Goal: Task Accomplishment & Management: Manage account settings

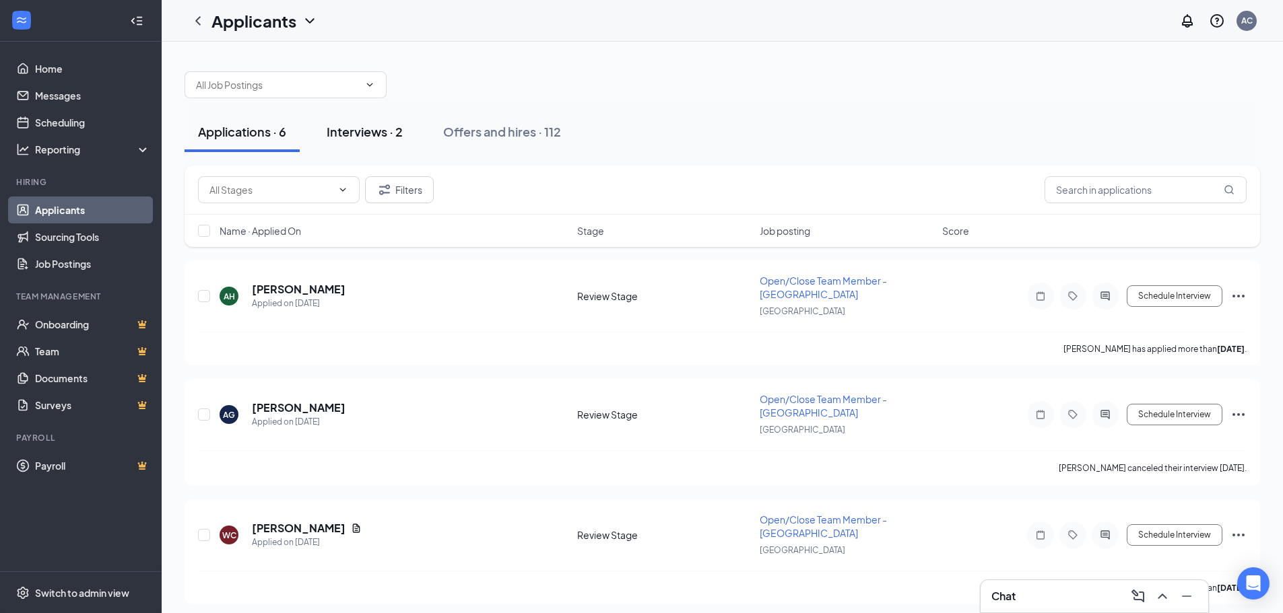
click at [354, 131] on div "Interviews · 2" at bounding box center [365, 131] width 76 height 17
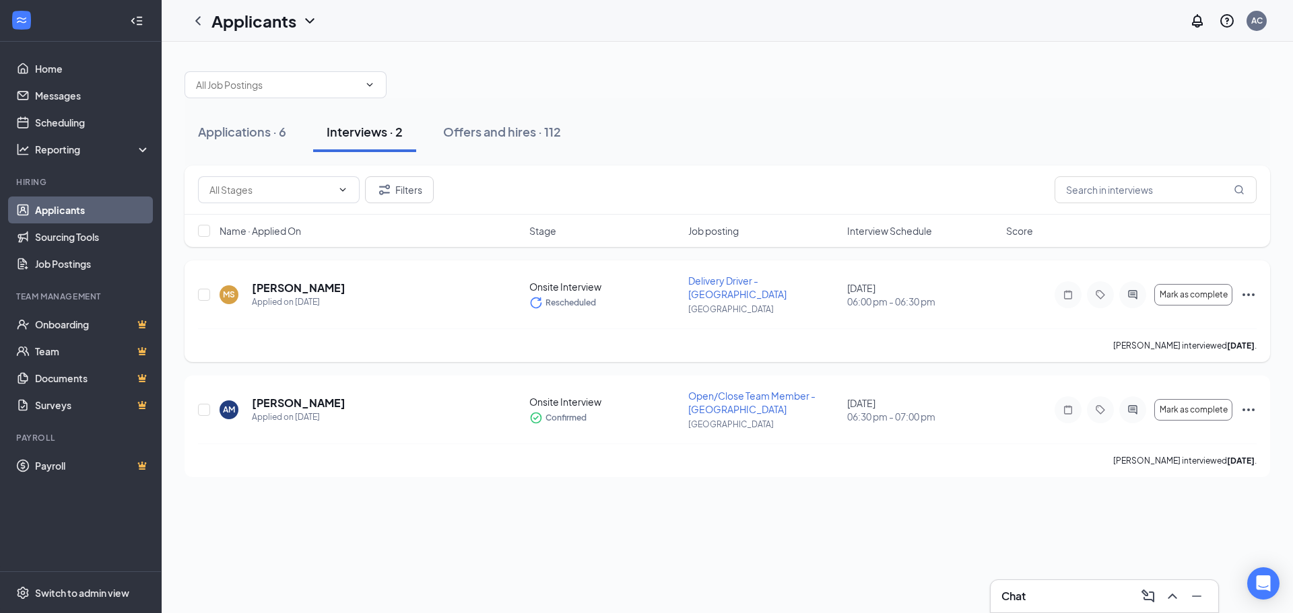
click at [1246, 290] on icon "Ellipses" at bounding box center [1248, 295] width 16 height 16
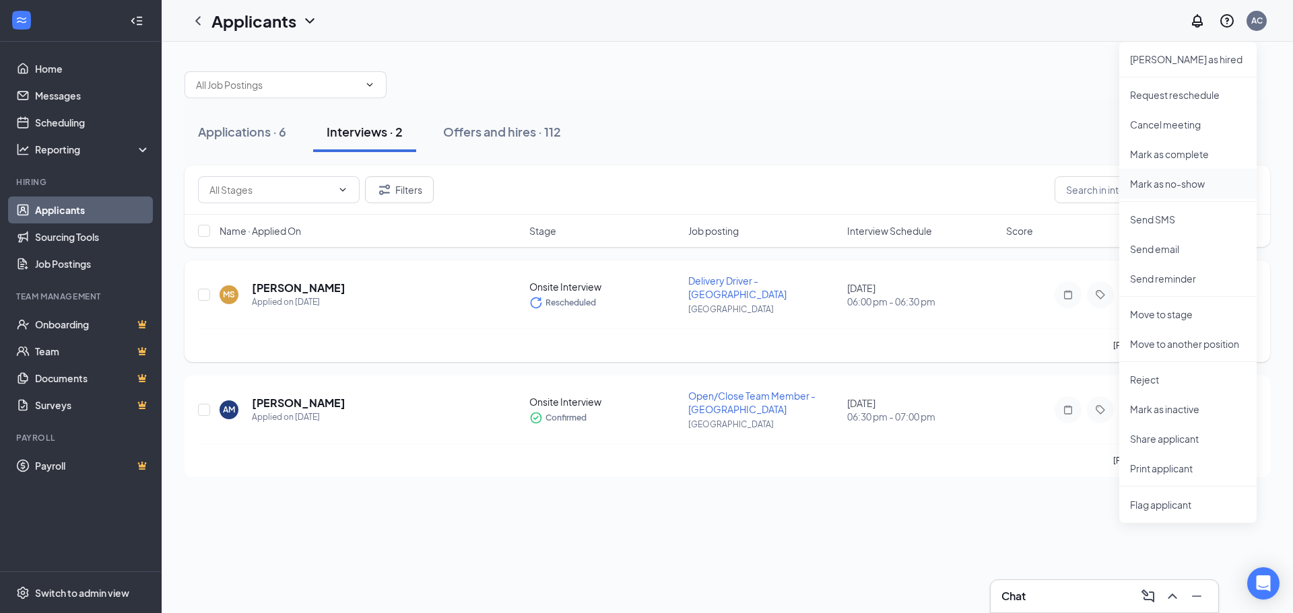
click at [1174, 185] on p "Mark as no-show" at bounding box center [1188, 183] width 116 height 13
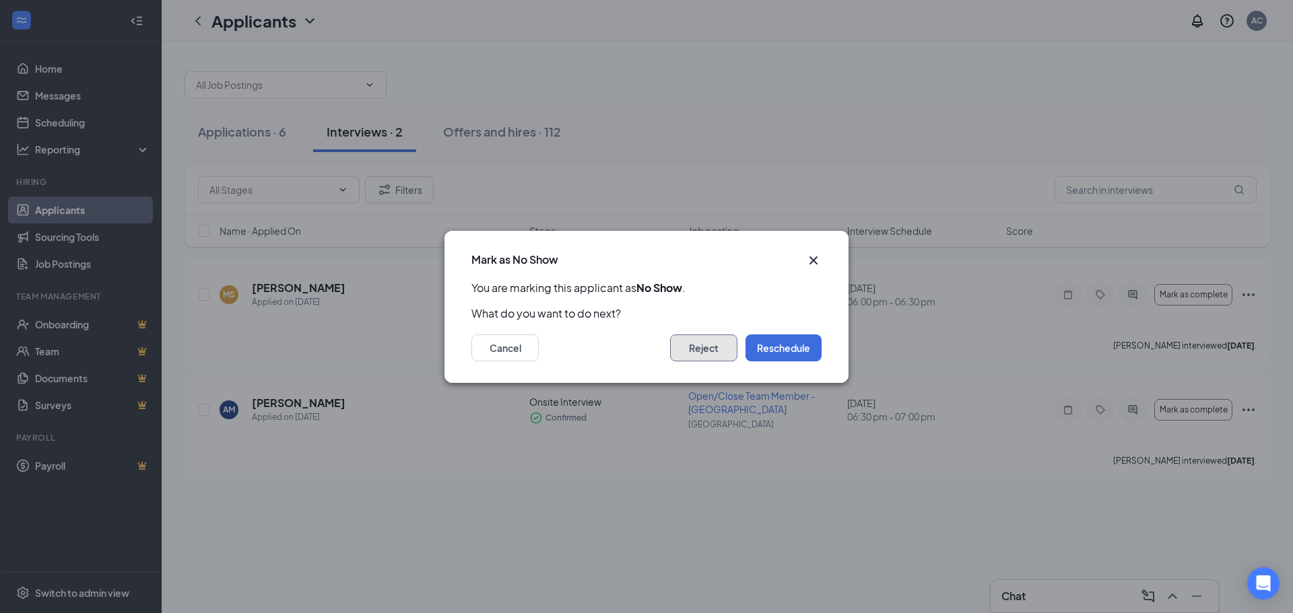
click at [718, 341] on button "Reject" at bounding box center [703, 348] width 67 height 27
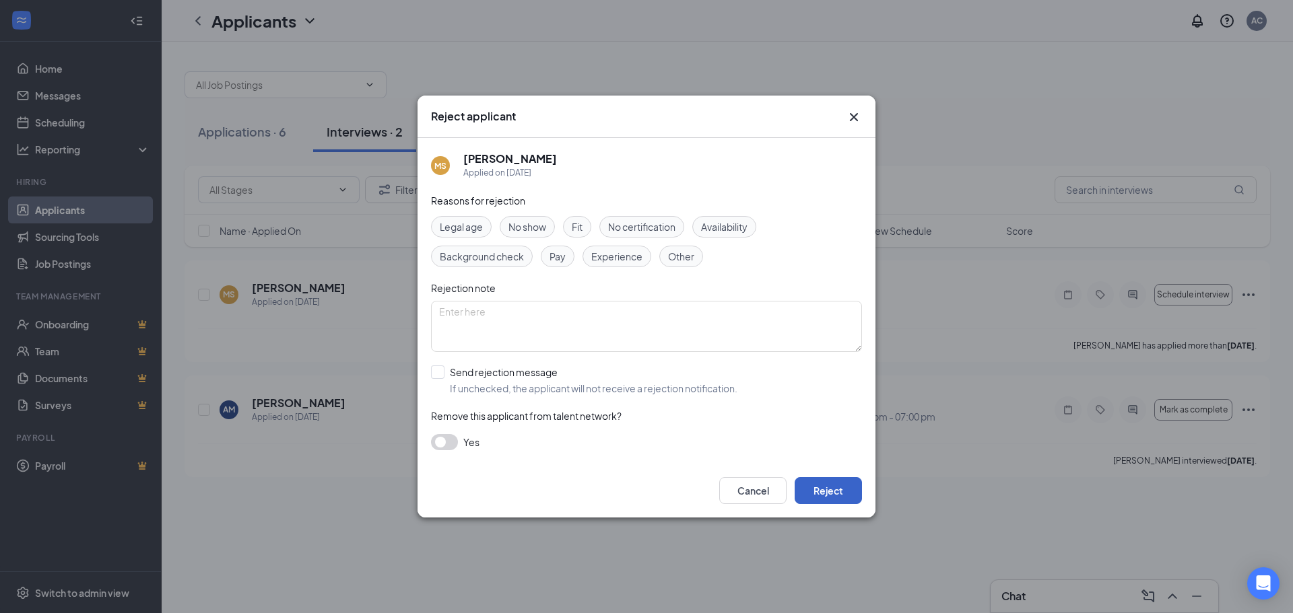
click at [824, 491] on button "Reject" at bounding box center [828, 490] width 67 height 27
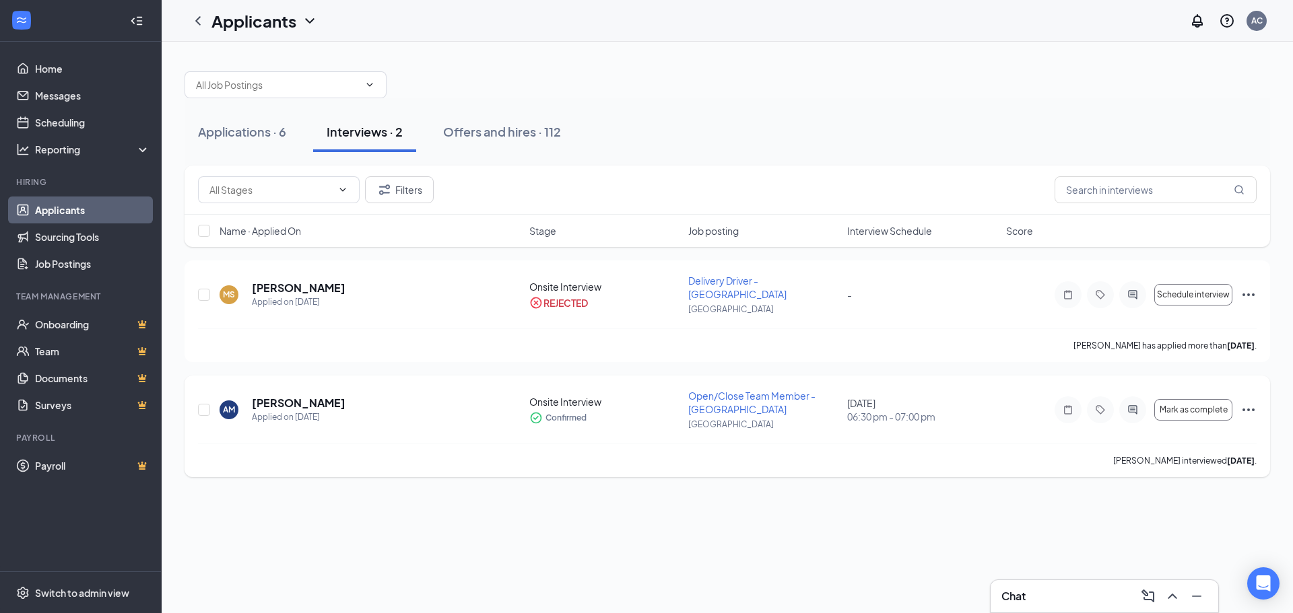
click at [1246, 402] on icon "Ellipses" at bounding box center [1248, 410] width 16 height 16
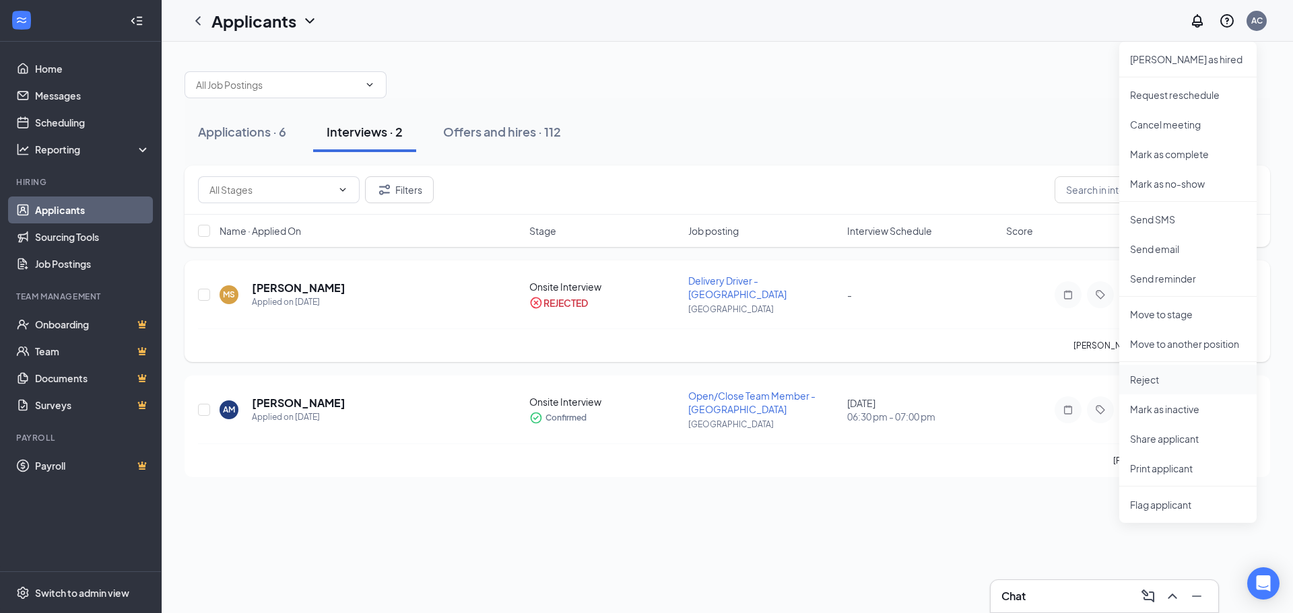
click at [1164, 387] on li "Reject" at bounding box center [1187, 380] width 137 height 30
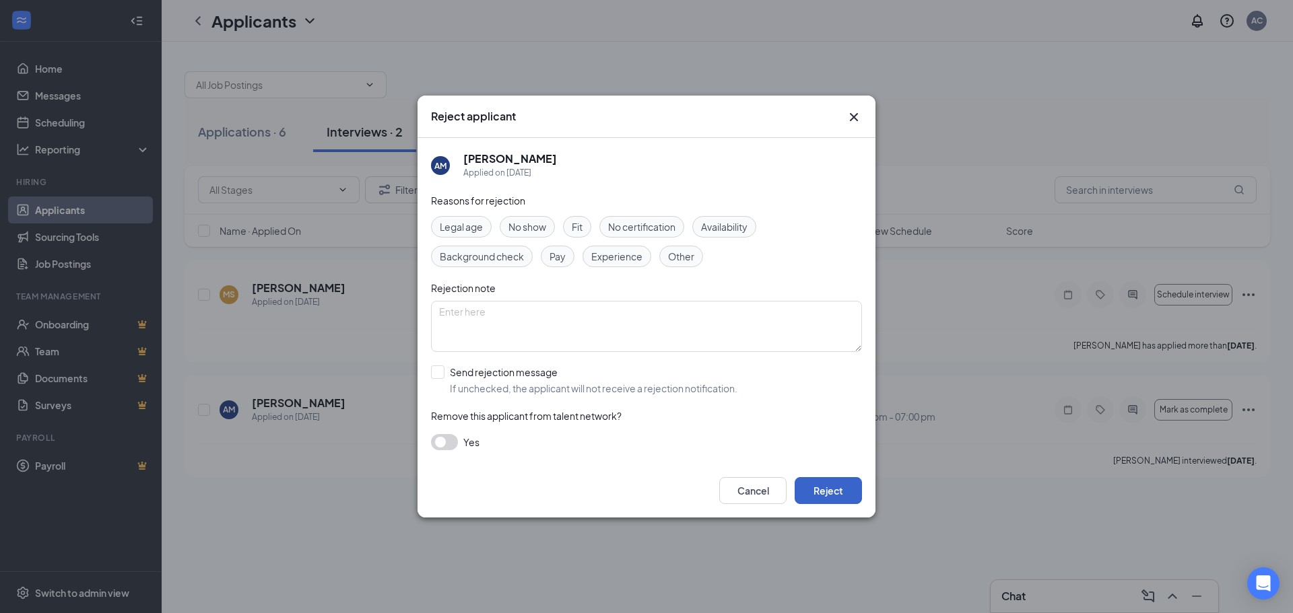
click at [831, 489] on button "Reject" at bounding box center [828, 490] width 67 height 27
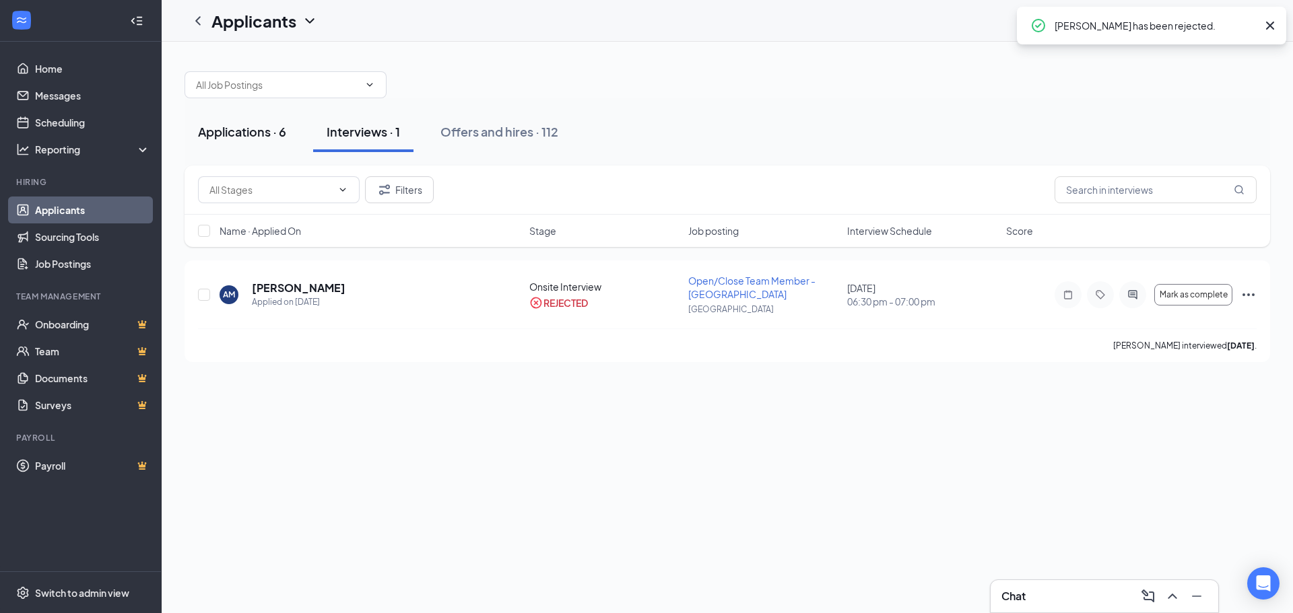
click at [232, 135] on div "Applications · 6" at bounding box center [242, 131] width 88 height 17
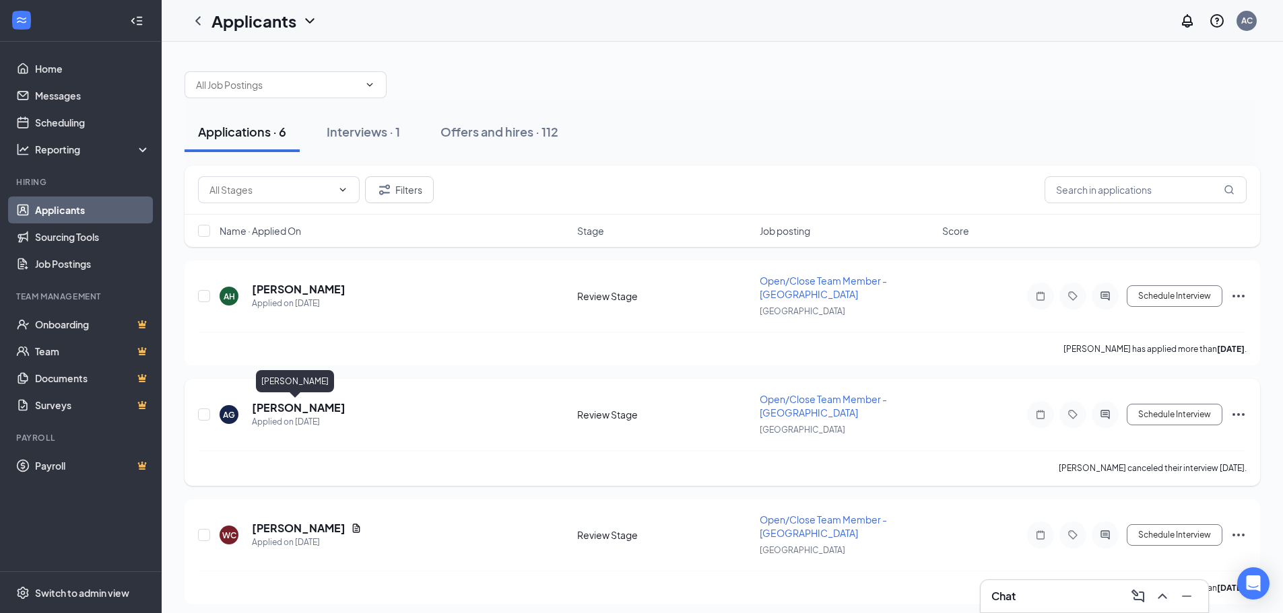
click at [279, 401] on h5 "[PERSON_NAME]" at bounding box center [299, 408] width 94 height 15
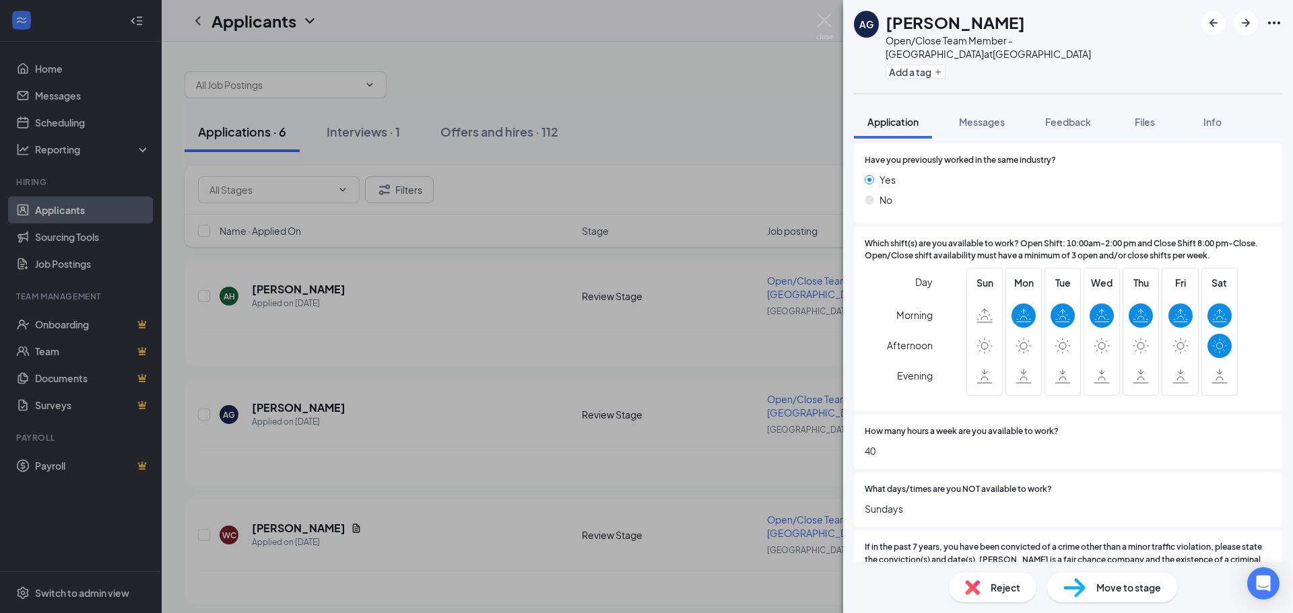
scroll to position [404, 0]
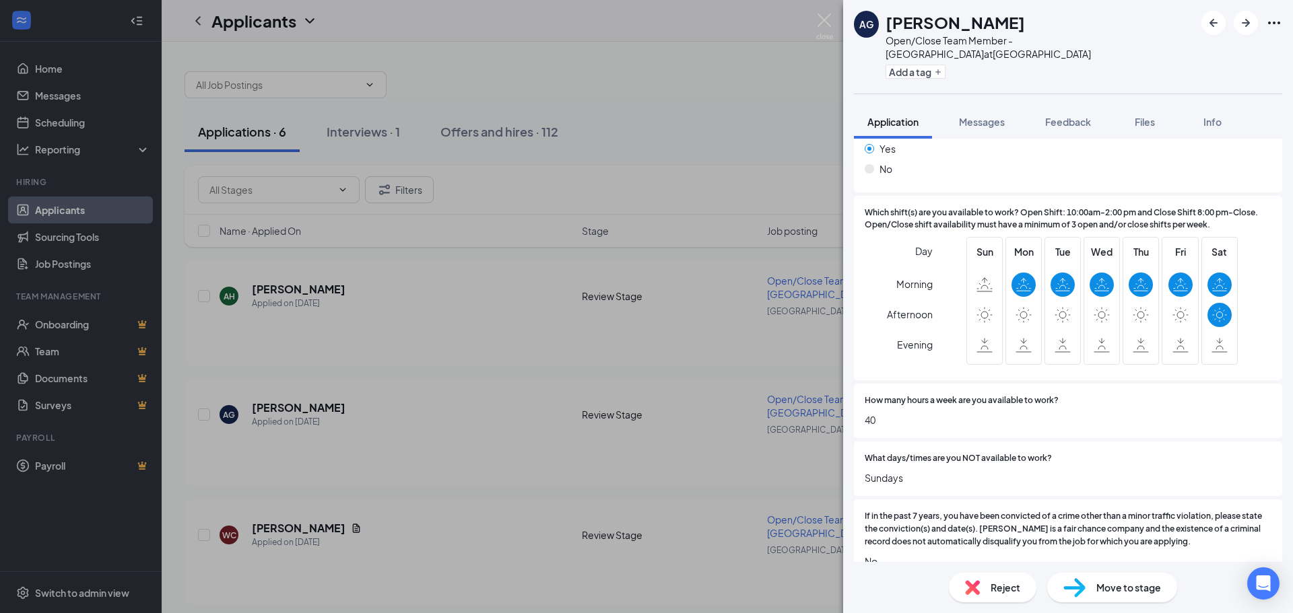
click at [1069, 583] on img at bounding box center [1074, 588] width 22 height 20
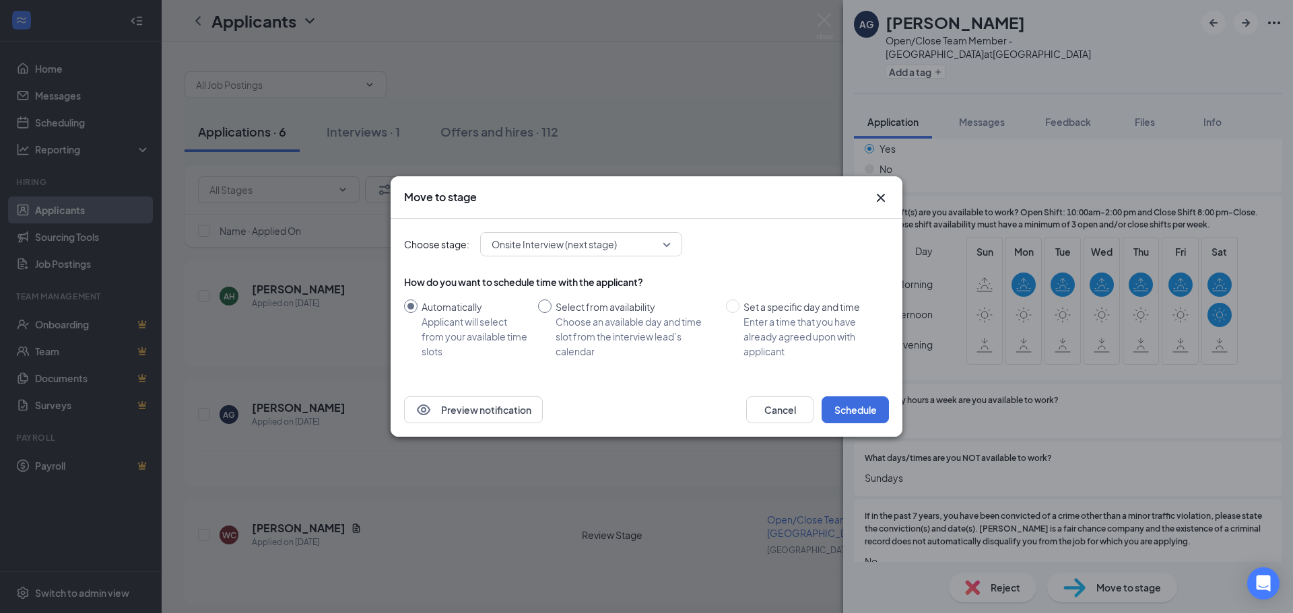
click at [544, 305] on input "Select from availability Choose an available day and time slot from the intervi…" at bounding box center [544, 306] width 13 height 13
radio input "true"
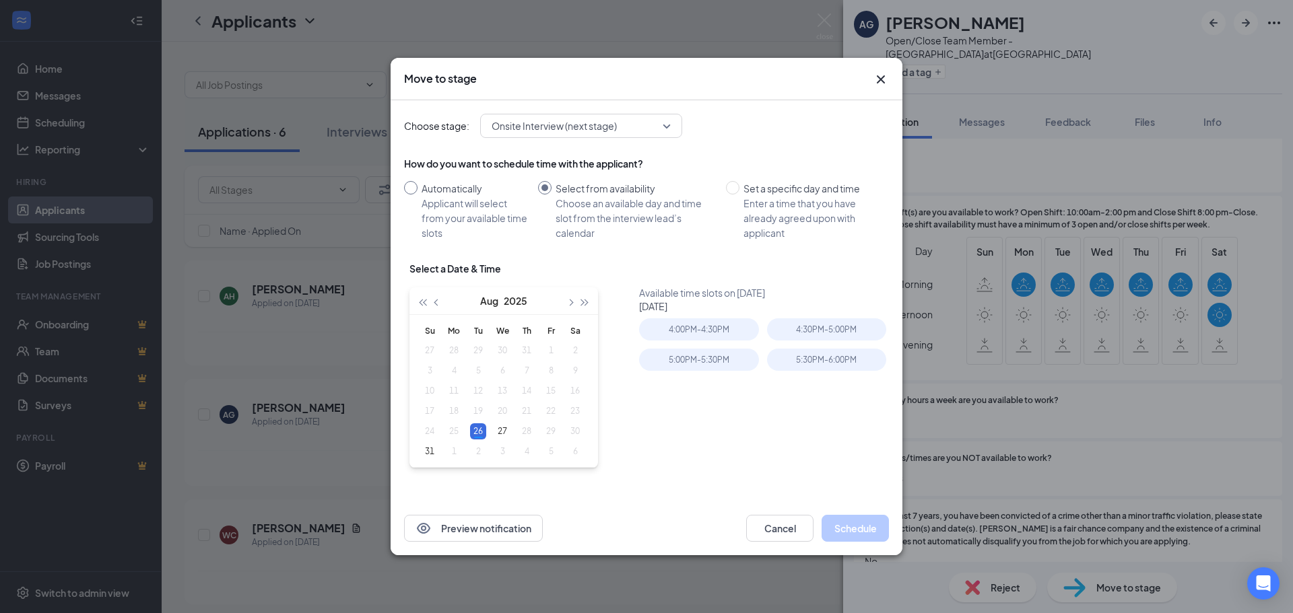
click at [416, 185] on input "Automatically Applicant will select from your available time slots" at bounding box center [410, 187] width 13 height 13
radio input "true"
radio input "false"
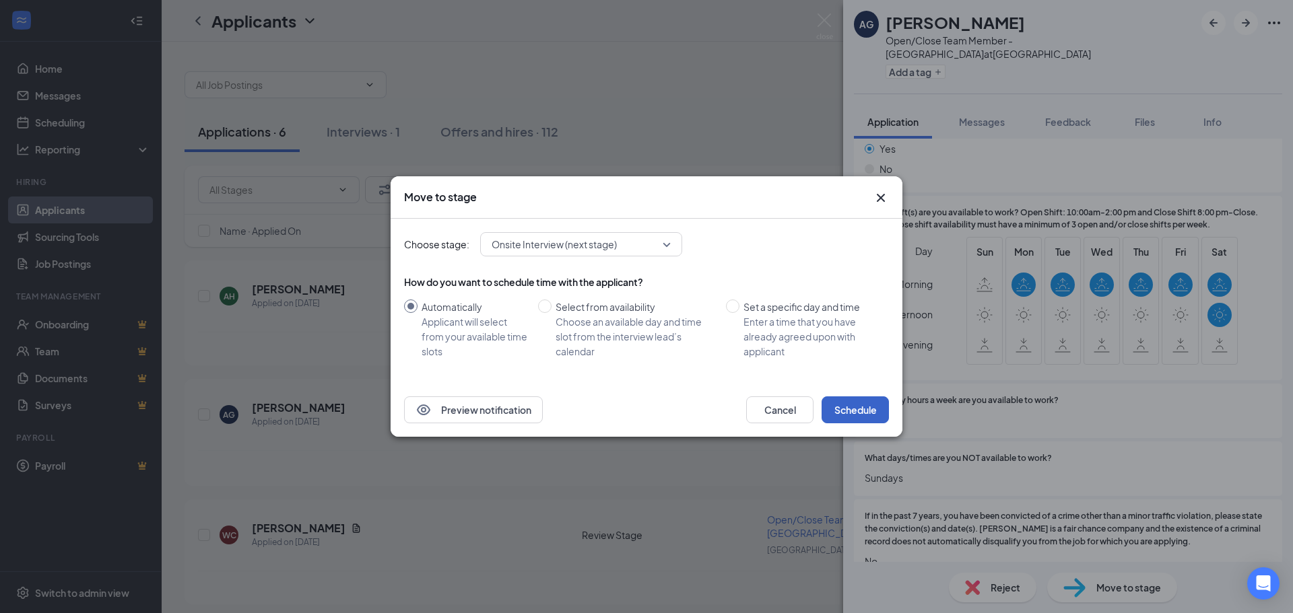
click at [849, 403] on button "Schedule" at bounding box center [855, 410] width 67 height 27
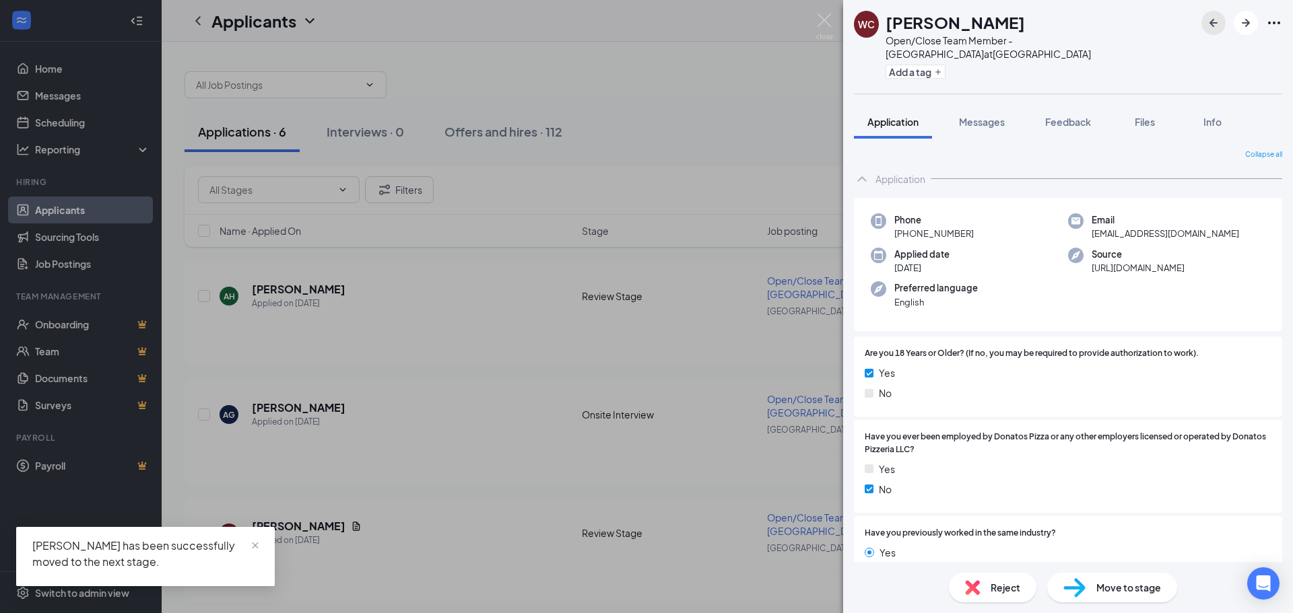
click at [1217, 28] on icon "ArrowLeftNew" at bounding box center [1213, 23] width 16 height 16
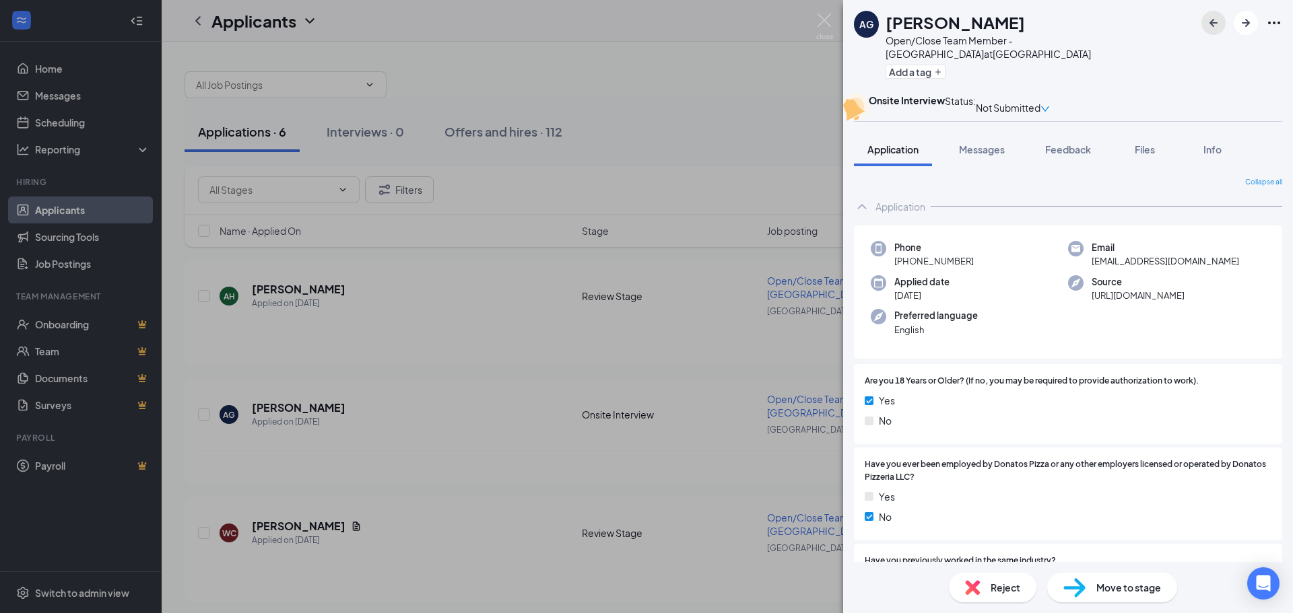
click at [1215, 18] on icon "ArrowLeftNew" at bounding box center [1213, 23] width 16 height 16
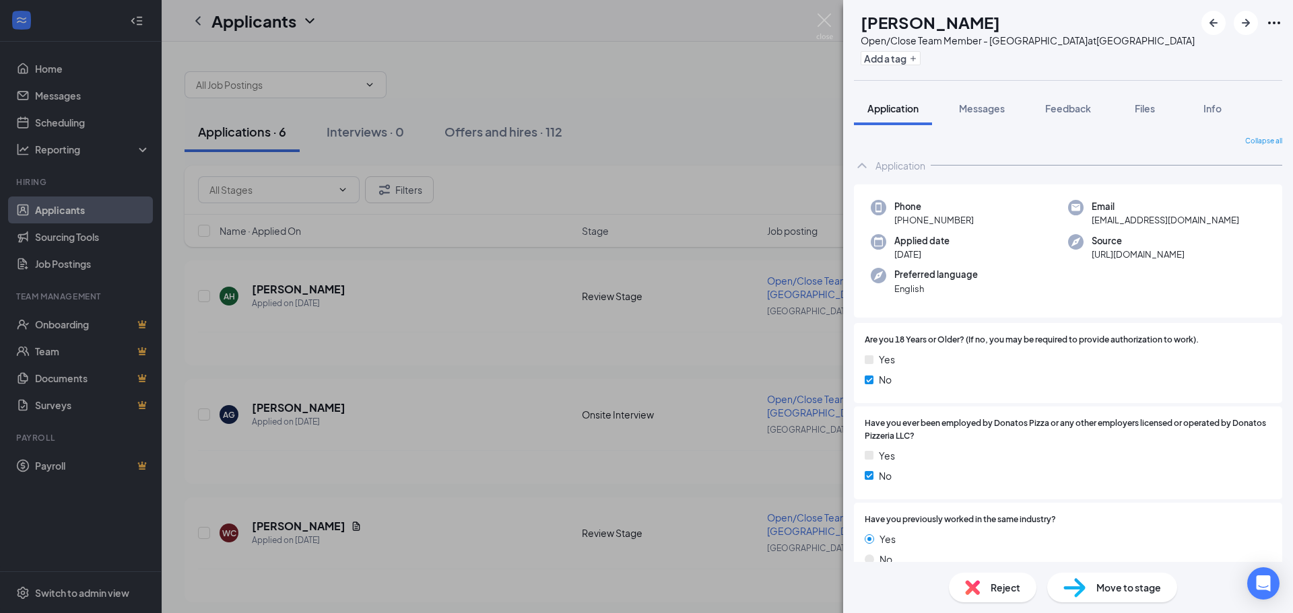
click at [985, 589] on div "Reject" at bounding box center [993, 588] width 88 height 30
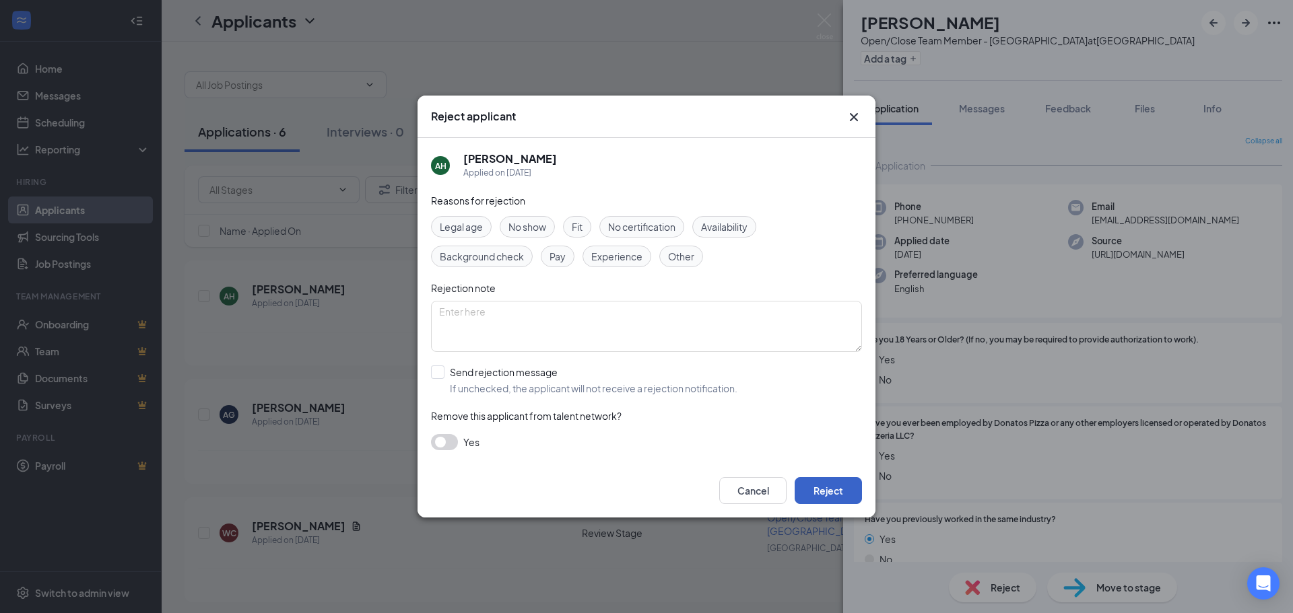
click at [827, 494] on button "Reject" at bounding box center [828, 490] width 67 height 27
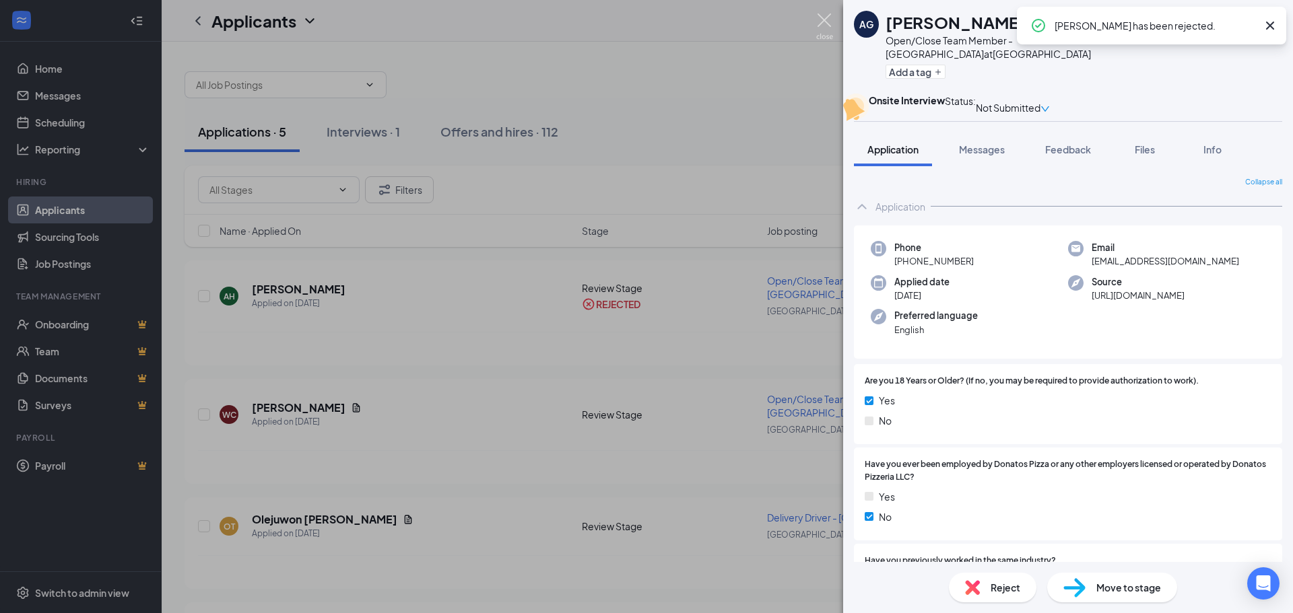
click at [822, 18] on img at bounding box center [824, 26] width 17 height 26
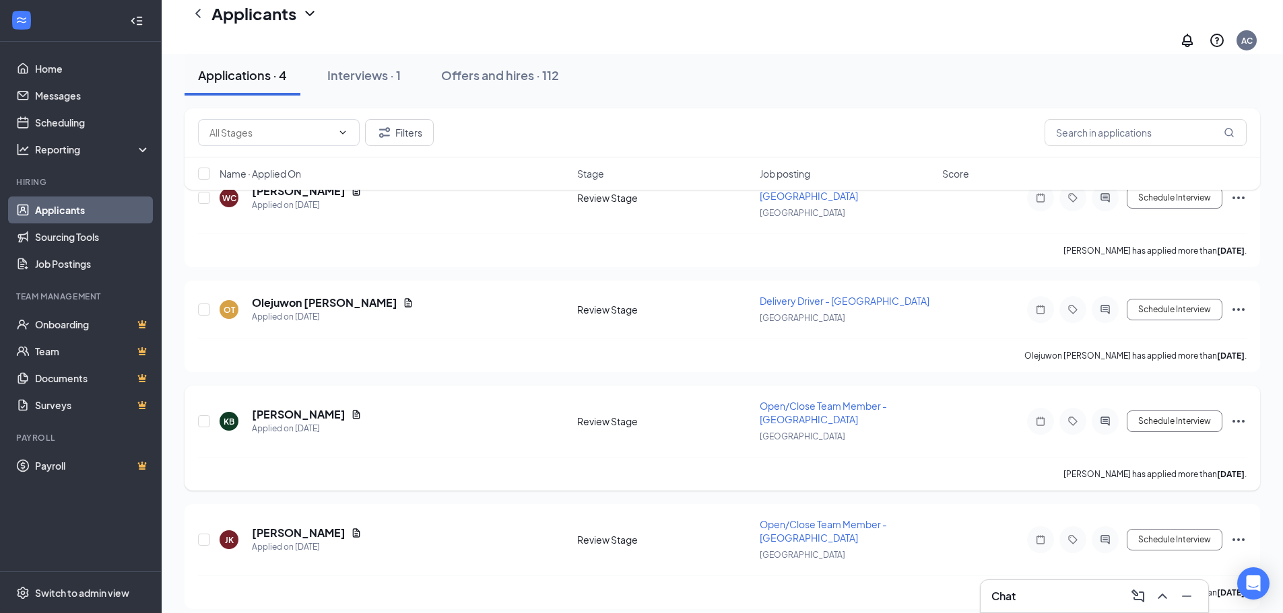
scroll to position [43, 0]
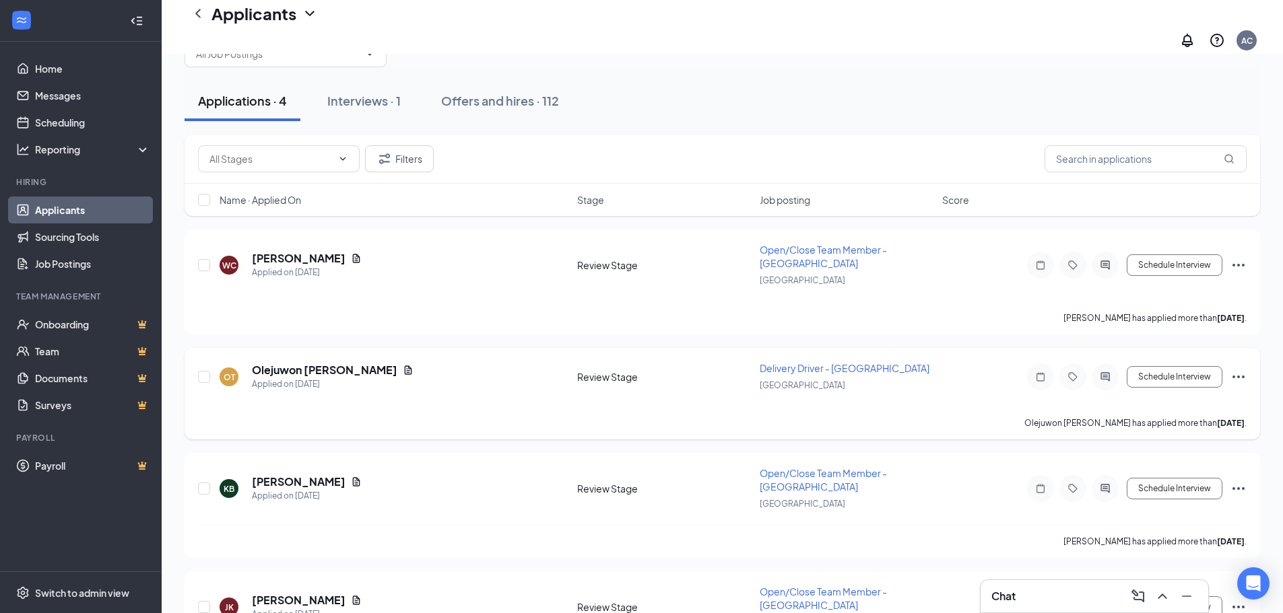
click at [1238, 369] on icon "Ellipses" at bounding box center [1238, 377] width 16 height 16
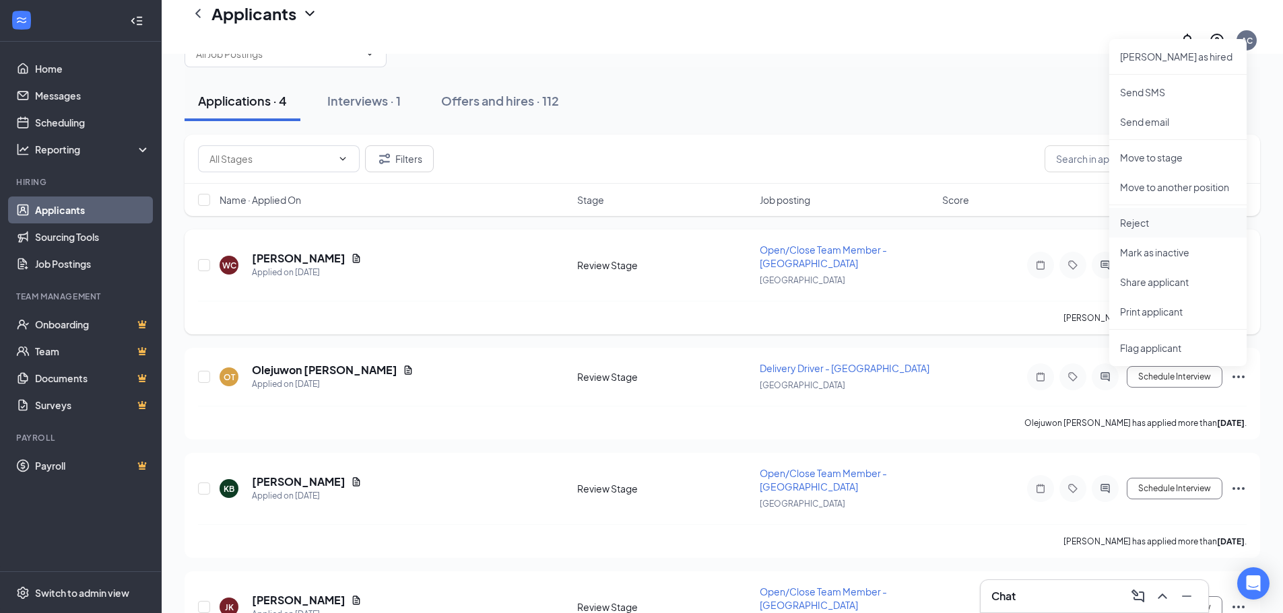
click at [1133, 216] on p "Reject" at bounding box center [1178, 222] width 116 height 13
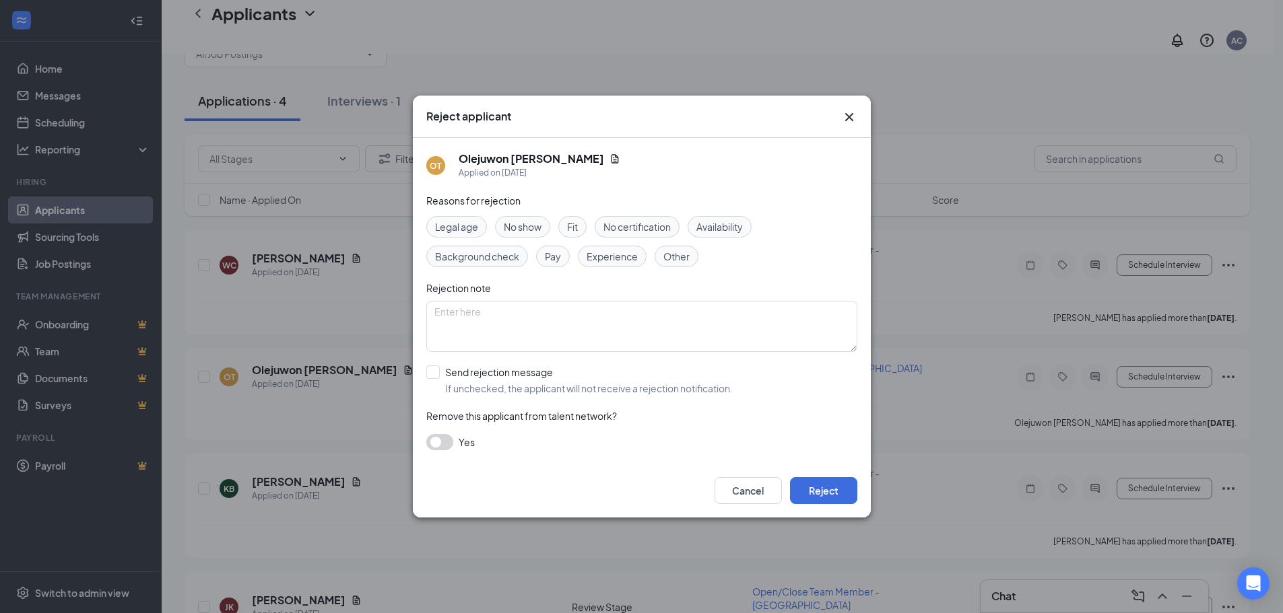
click at [717, 228] on span "Availability" at bounding box center [719, 227] width 46 height 15
click at [565, 325] on textarea at bounding box center [641, 326] width 431 height 51
click at [465, 309] on textarea "not hwat days we are looking for" at bounding box center [641, 326] width 431 height 51
type textarea "not what days we are looking for"
click at [819, 489] on button "Reject" at bounding box center [823, 490] width 67 height 27
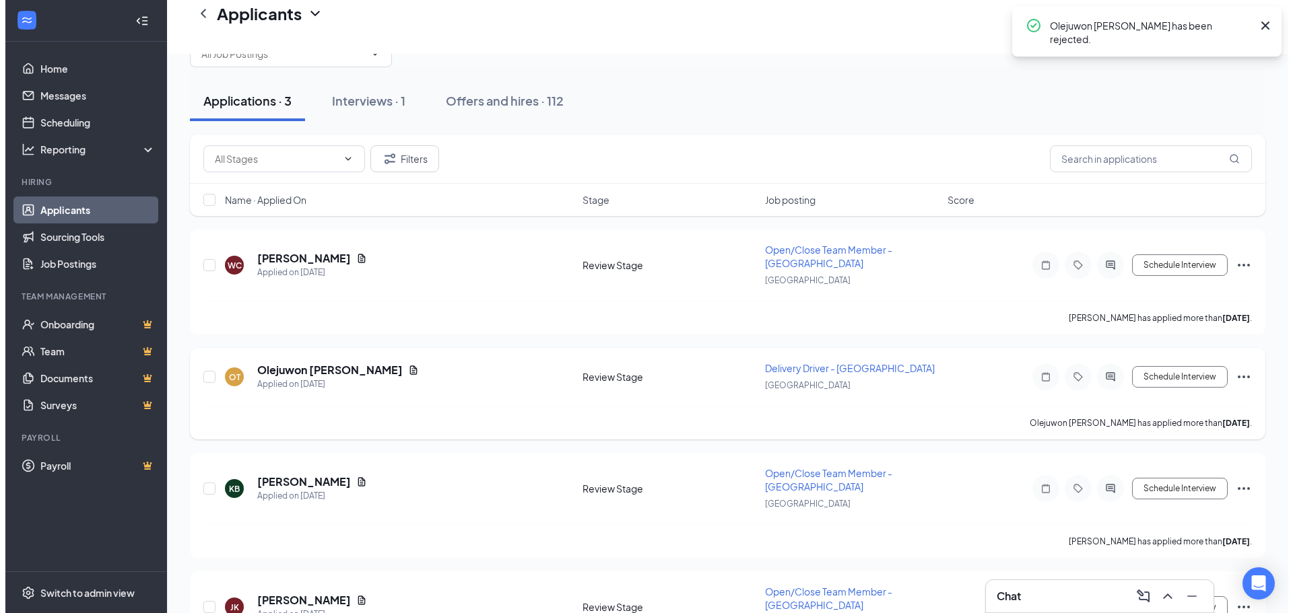
scroll to position [5, 0]
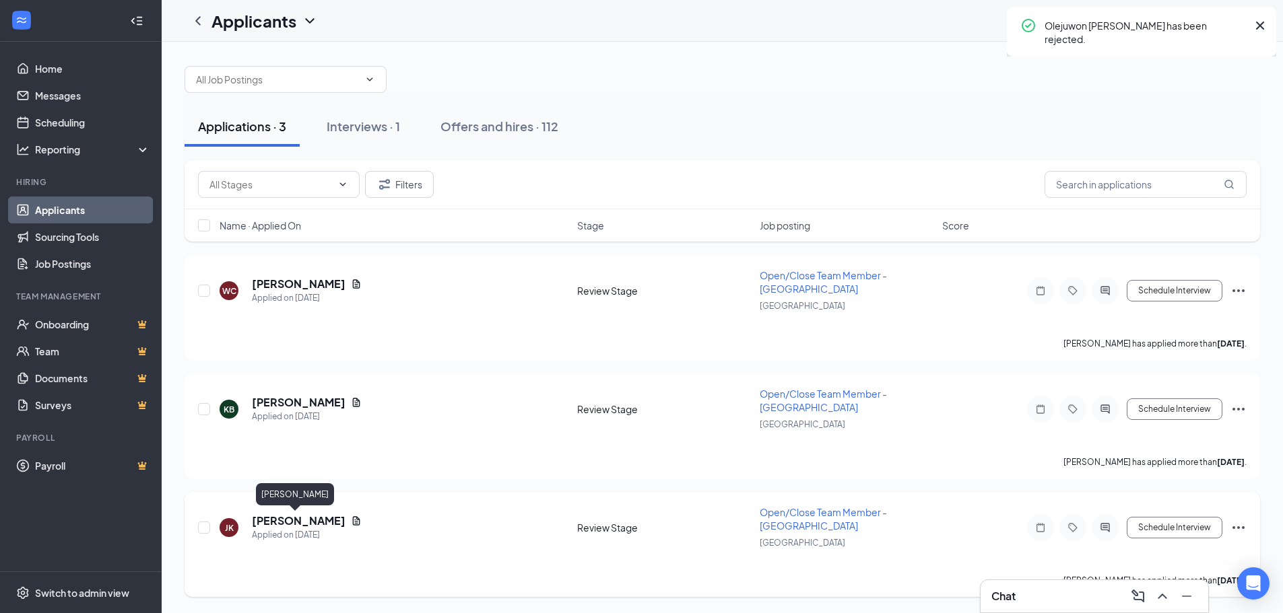
click at [283, 525] on h5 "[PERSON_NAME]" at bounding box center [299, 521] width 94 height 15
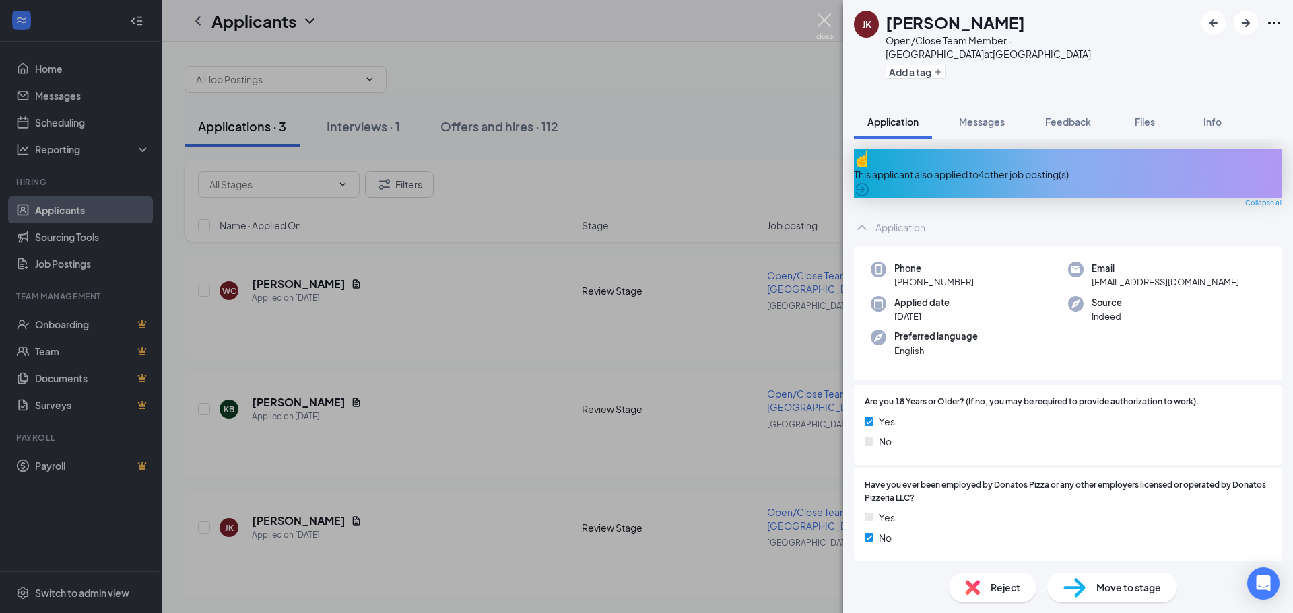
click at [826, 20] on img at bounding box center [824, 26] width 17 height 26
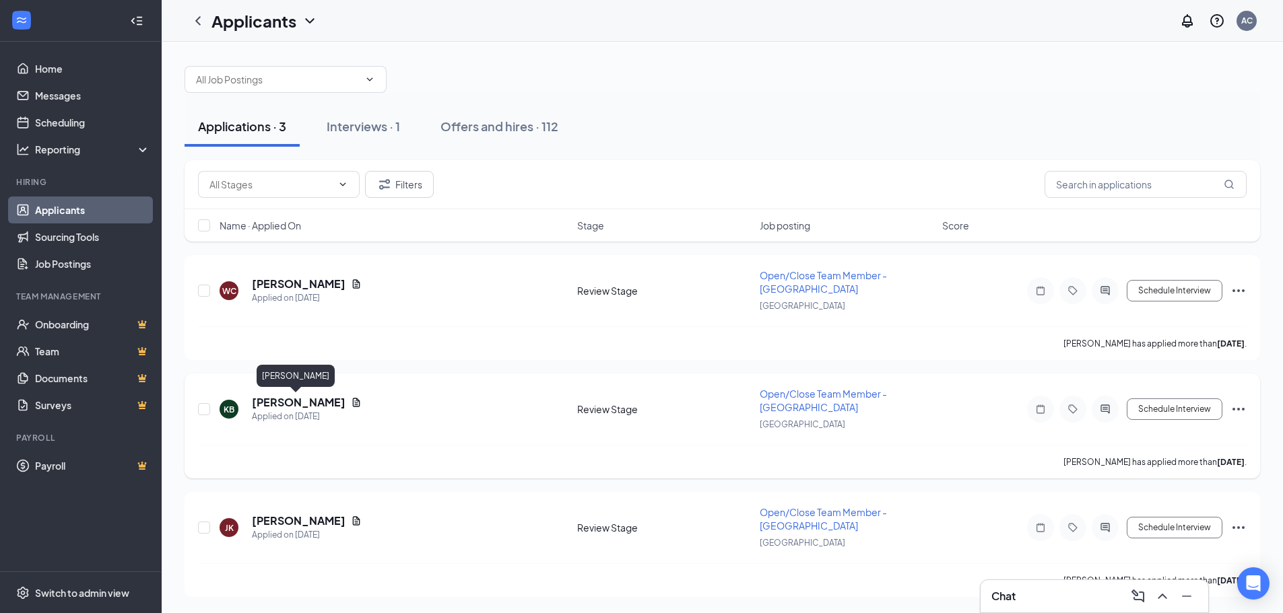
click at [293, 402] on h5 "[PERSON_NAME]" at bounding box center [299, 402] width 94 height 15
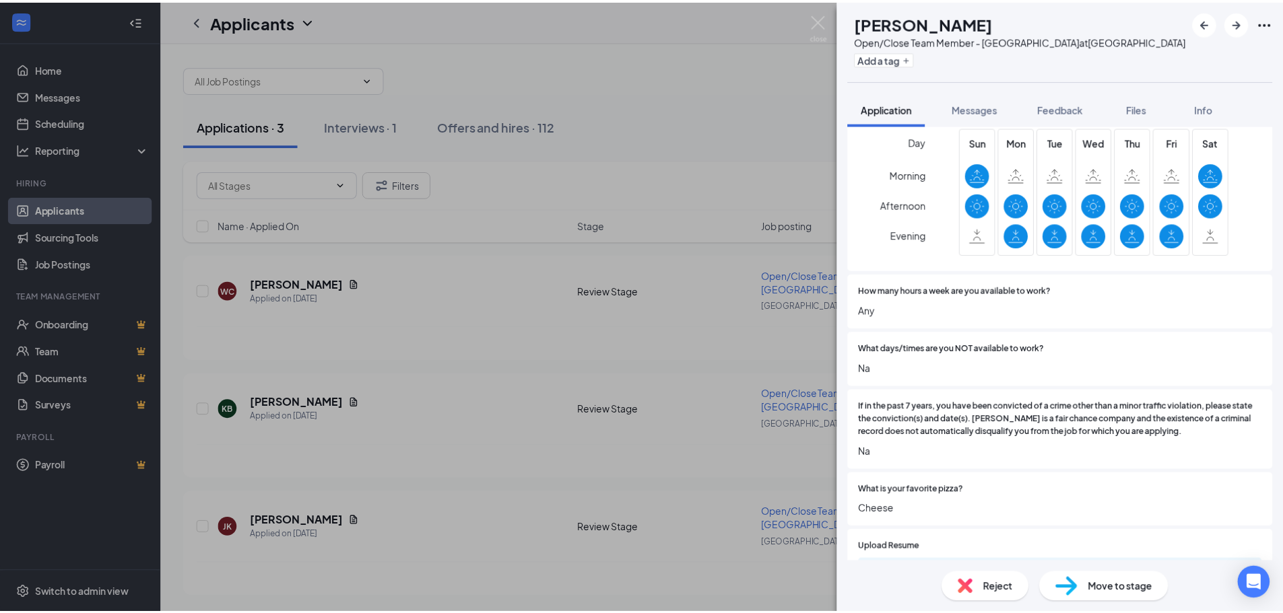
scroll to position [669, 0]
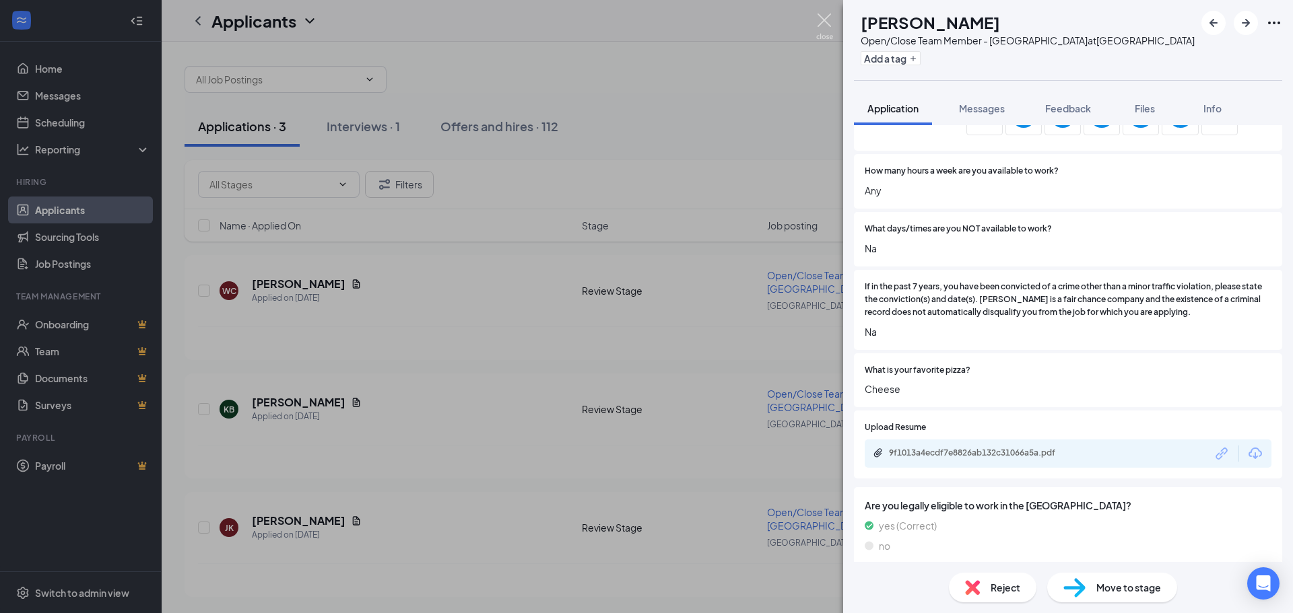
click at [830, 21] on img at bounding box center [824, 26] width 17 height 26
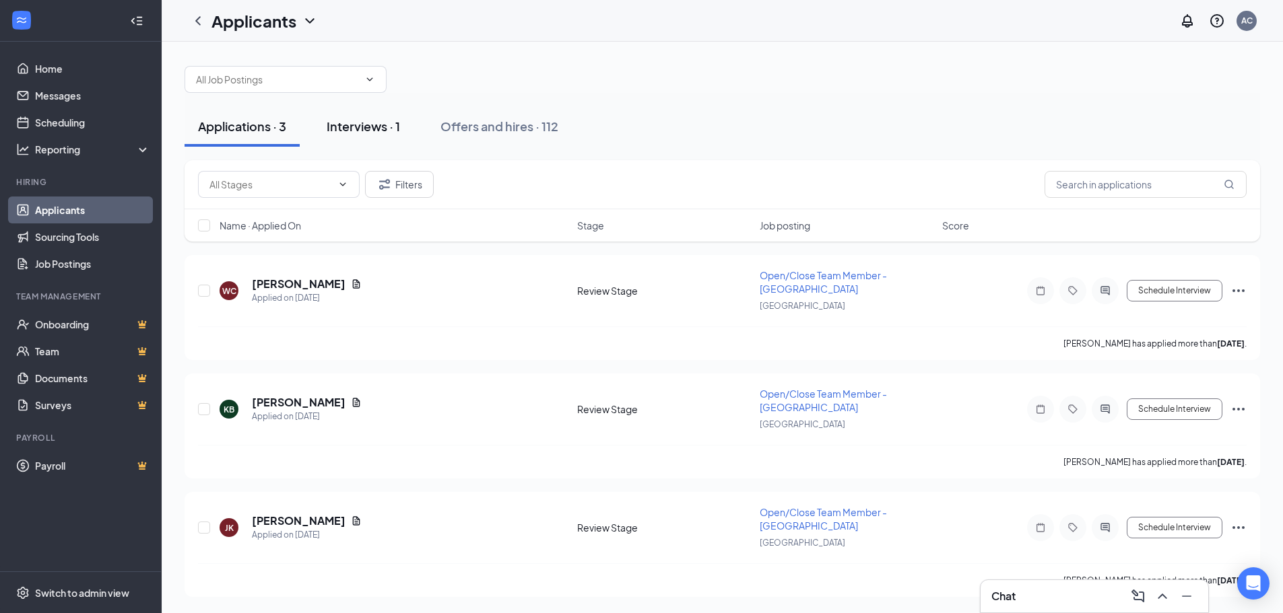
click at [344, 128] on div "Interviews · 1" at bounding box center [363, 126] width 73 height 17
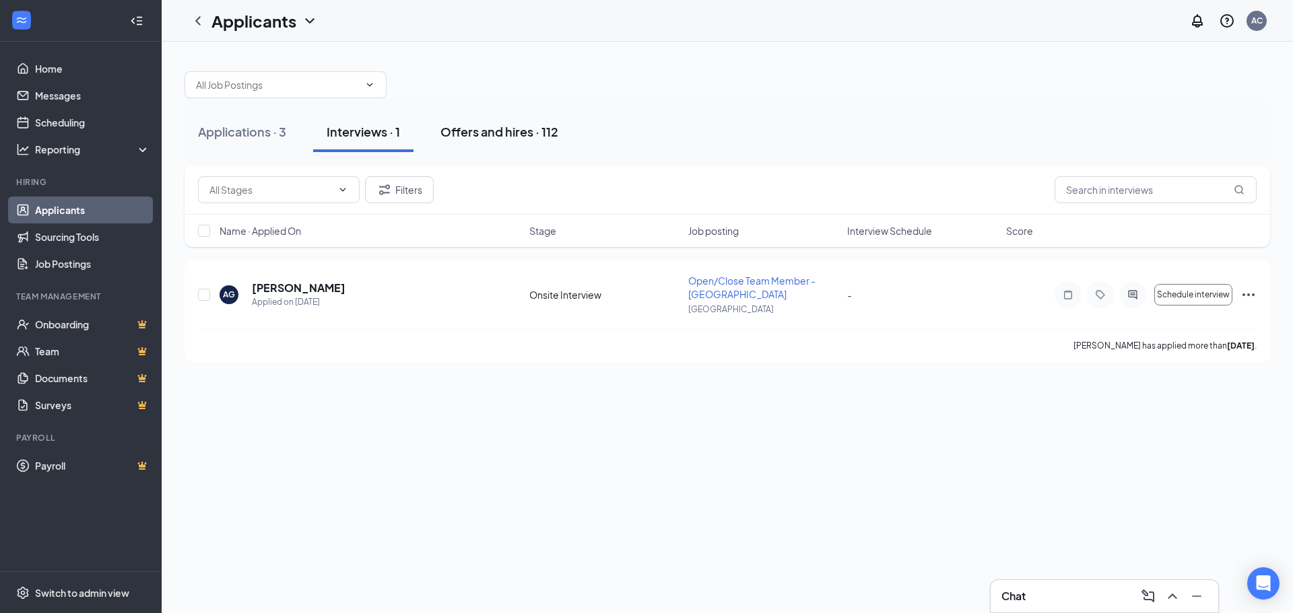
click at [481, 136] on div "Offers and hires · 112" at bounding box center [499, 131] width 118 height 17
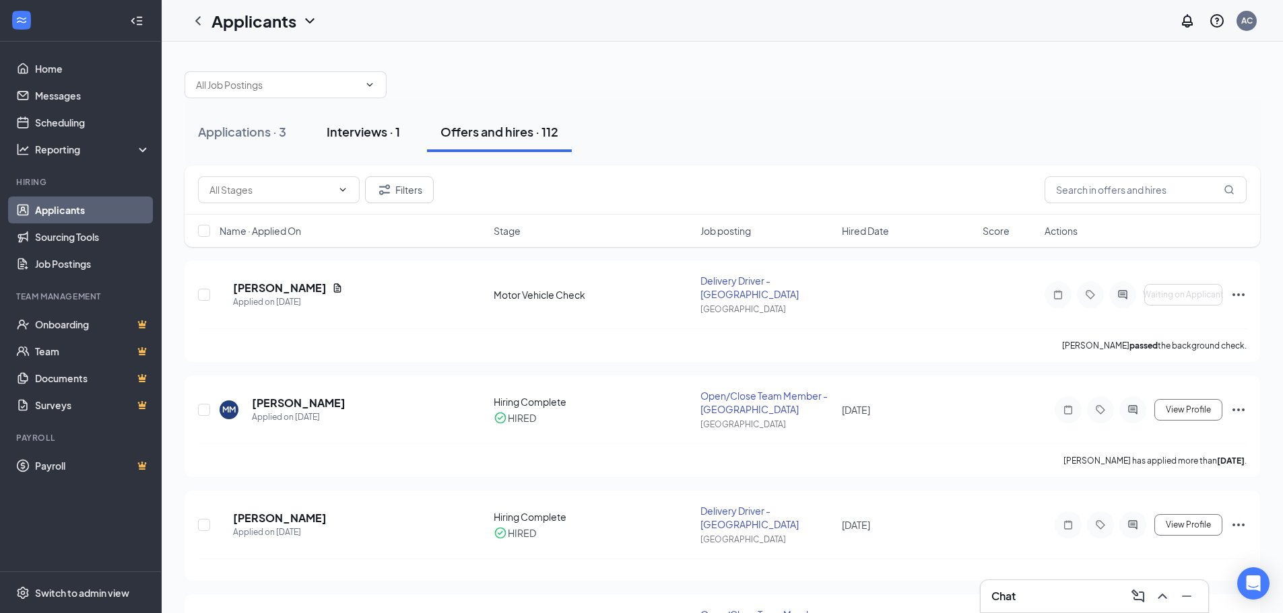
click at [346, 131] on div "Interviews · 1" at bounding box center [363, 131] width 73 height 17
